Goal: Transaction & Acquisition: Purchase product/service

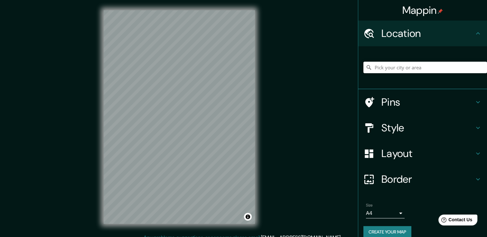
click at [389, 68] on input "Pick your city or area" at bounding box center [425, 68] width 124 height 12
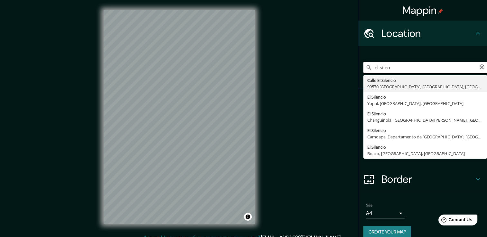
type input "el silenc"
drag, startPoint x: 392, startPoint y: 67, endPoint x: 340, endPoint y: 69, distance: 51.8
click at [340, 69] on div "Mappin Location [GEOGRAPHIC_DATA] [GEOGRAPHIC_DATA] 99570 [GEOGRAPHIC_DATA], [G…" at bounding box center [243, 122] width 487 height 244
type input "[GEOGRAPHIC_DATA], [GEOGRAPHIC_DATA], [GEOGRAPHIC_DATA]"
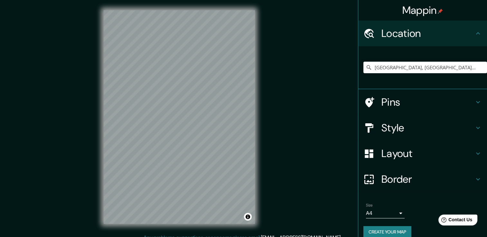
click at [80, 118] on div "Mappin Location [GEOGRAPHIC_DATA], [GEOGRAPHIC_DATA], [GEOGRAPHIC_DATA] Pins St…" at bounding box center [243, 122] width 487 height 244
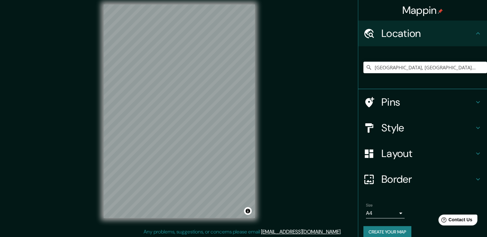
scroll to position [7, 0]
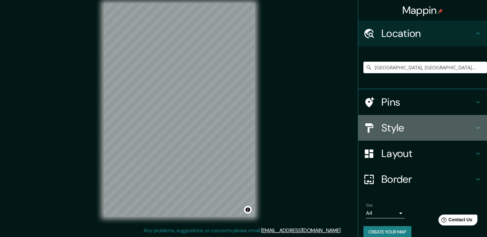
click at [429, 127] on h4 "Style" at bounding box center [427, 128] width 93 height 13
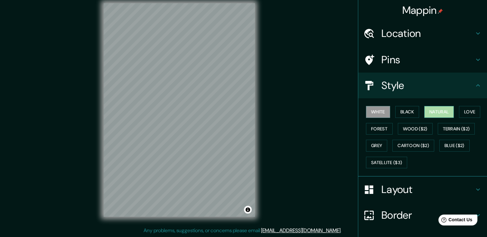
click at [445, 111] on button "Natural" at bounding box center [439, 112] width 30 height 12
click at [269, 94] on div "Mappin Location [GEOGRAPHIC_DATA], [GEOGRAPHIC_DATA], [GEOGRAPHIC_DATA] Pins St…" at bounding box center [243, 115] width 487 height 244
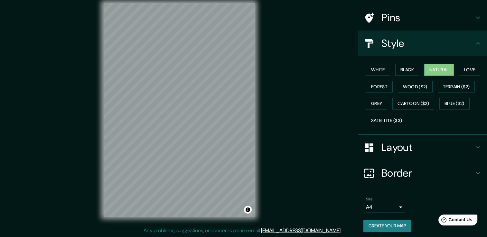
scroll to position [43, 0]
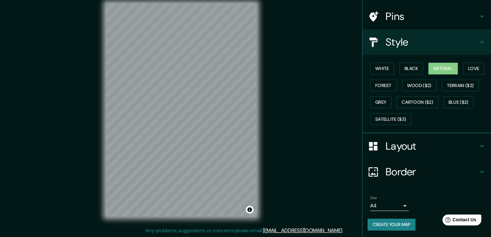
click at [394, 204] on body "Mappin Location [GEOGRAPHIC_DATA], [GEOGRAPHIC_DATA], [GEOGRAPHIC_DATA] Pins St…" at bounding box center [245, 111] width 491 height 237
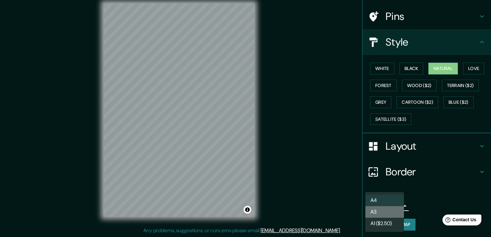
click at [390, 218] on li "A3" at bounding box center [385, 212] width 39 height 12
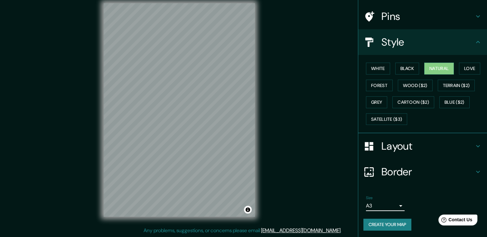
click at [388, 206] on body "Mappin Location [GEOGRAPHIC_DATA], [GEOGRAPHIC_DATA], [GEOGRAPHIC_DATA] Pins St…" at bounding box center [243, 111] width 487 height 237
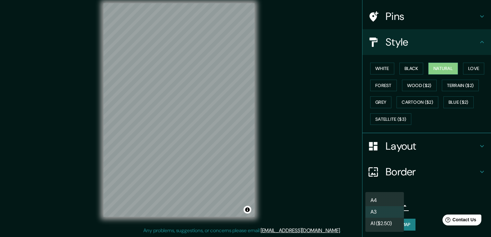
click at [383, 199] on li "A4" at bounding box center [385, 201] width 39 height 12
type input "single"
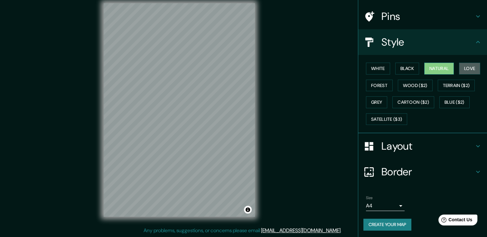
drag, startPoint x: 461, startPoint y: 66, endPoint x: 441, endPoint y: 68, distance: 20.0
click at [461, 66] on button "Love" at bounding box center [469, 69] width 21 height 12
click at [435, 67] on button "Natural" at bounding box center [439, 69] width 30 height 12
click at [411, 65] on button "Black" at bounding box center [407, 69] width 24 height 12
click at [382, 68] on button "White" at bounding box center [378, 69] width 24 height 12
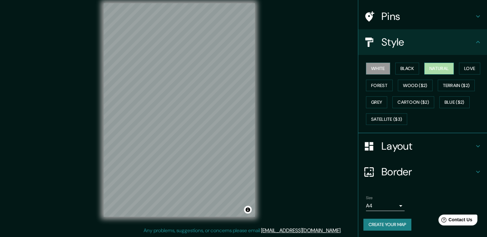
click at [426, 70] on button "Natural" at bounding box center [439, 69] width 30 height 12
click at [291, 146] on div "Mappin Location [GEOGRAPHIC_DATA], [GEOGRAPHIC_DATA], [GEOGRAPHIC_DATA] Pins St…" at bounding box center [243, 115] width 487 height 244
